Goal: Obtain resource: Download file/media

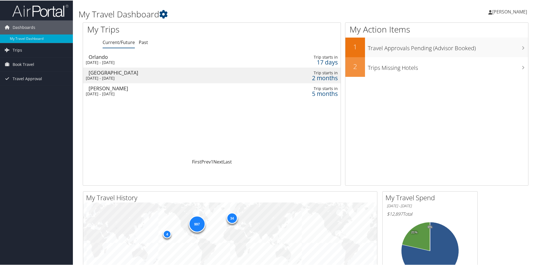
click at [129, 78] on div "Sun 30 Nov 2025 - Fri 5 Dec 2025" at bounding box center [162, 77] width 153 height 5
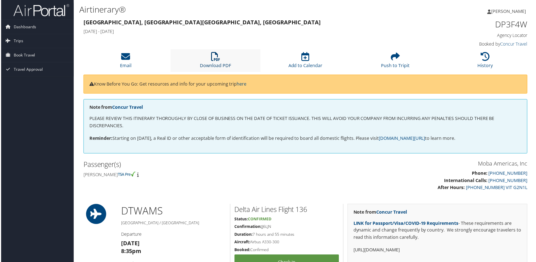
click at [211, 58] on icon at bounding box center [215, 56] width 9 height 9
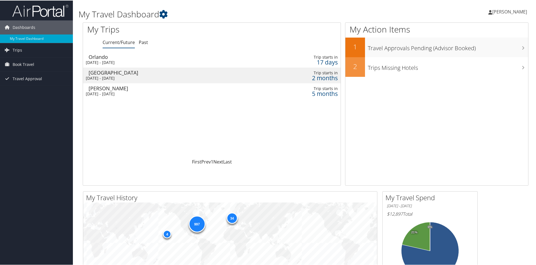
click at [111, 75] on div "[GEOGRAPHIC_DATA]" at bounding box center [165, 71] width 153 height 5
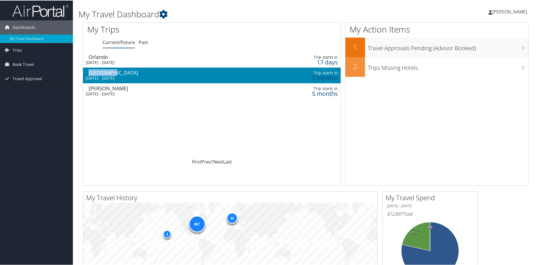
click at [111, 75] on div "[GEOGRAPHIC_DATA]" at bounding box center [165, 71] width 153 height 5
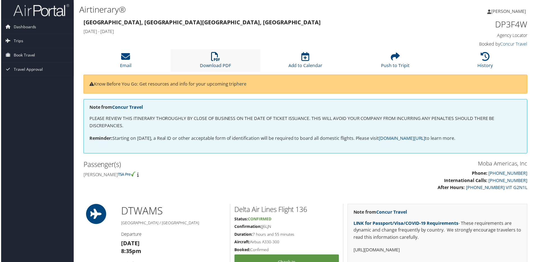
click at [215, 58] on icon at bounding box center [215, 56] width 9 height 9
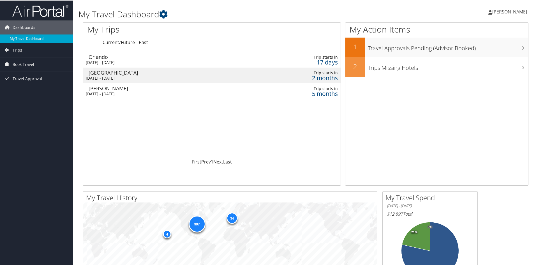
click at [105, 75] on div "[DATE] - [DATE]" at bounding box center [162, 77] width 153 height 5
